Goal: Task Accomplishment & Management: Use online tool/utility

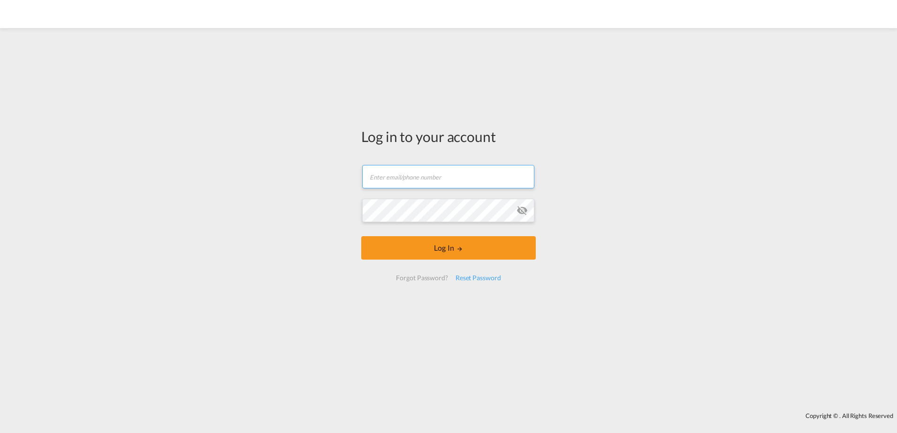
click at [437, 170] on input "text" at bounding box center [448, 176] width 172 height 23
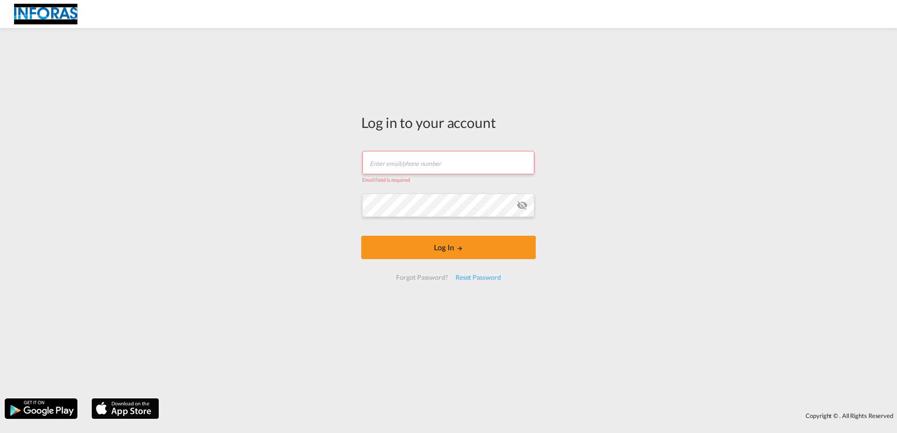
click at [319, 90] on div "Log in to your account Email field is required Password field is required Log I…" at bounding box center [448, 213] width 897 height 361
click at [141, 186] on div "Log in to your account Email field is required Password field is required Log I…" at bounding box center [448, 213] width 897 height 361
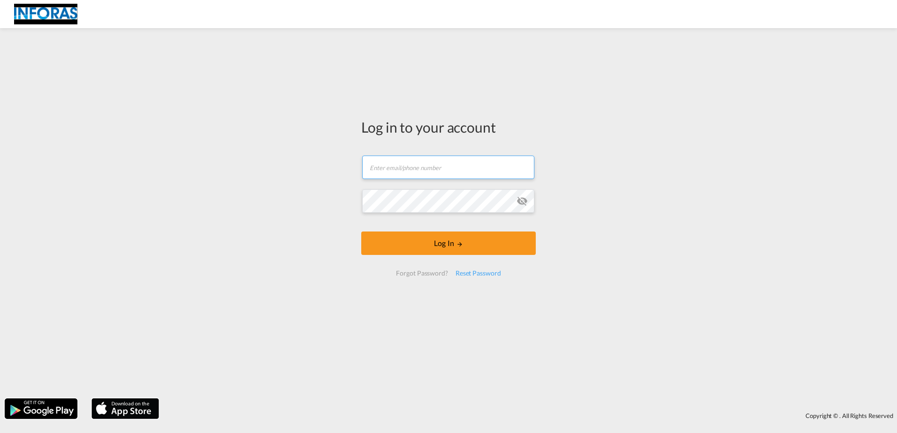
click at [451, 172] on input "text" at bounding box center [448, 167] width 172 height 23
click at [453, 171] on input "text" at bounding box center [448, 167] width 172 height 23
